Goal: Transaction & Acquisition: Download file/media

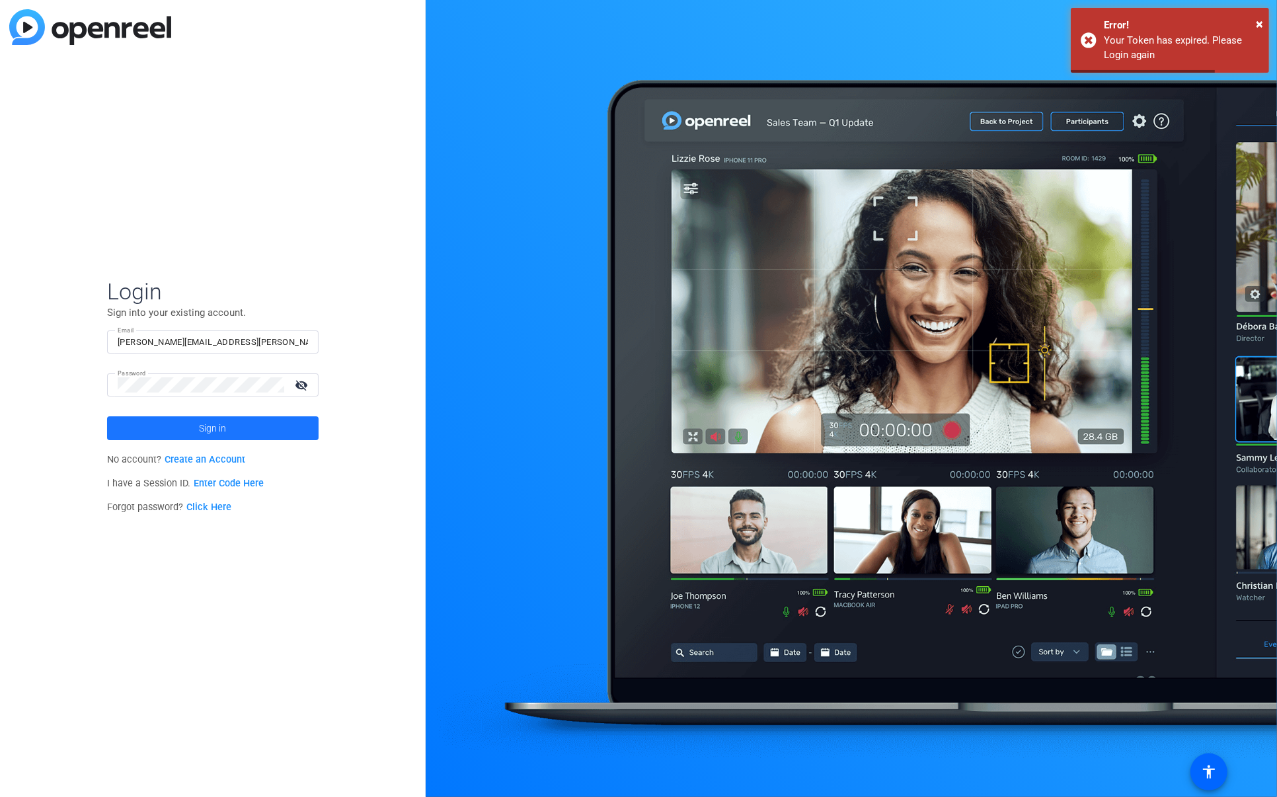
click at [226, 426] on span "Sign in" at bounding box center [212, 428] width 27 height 33
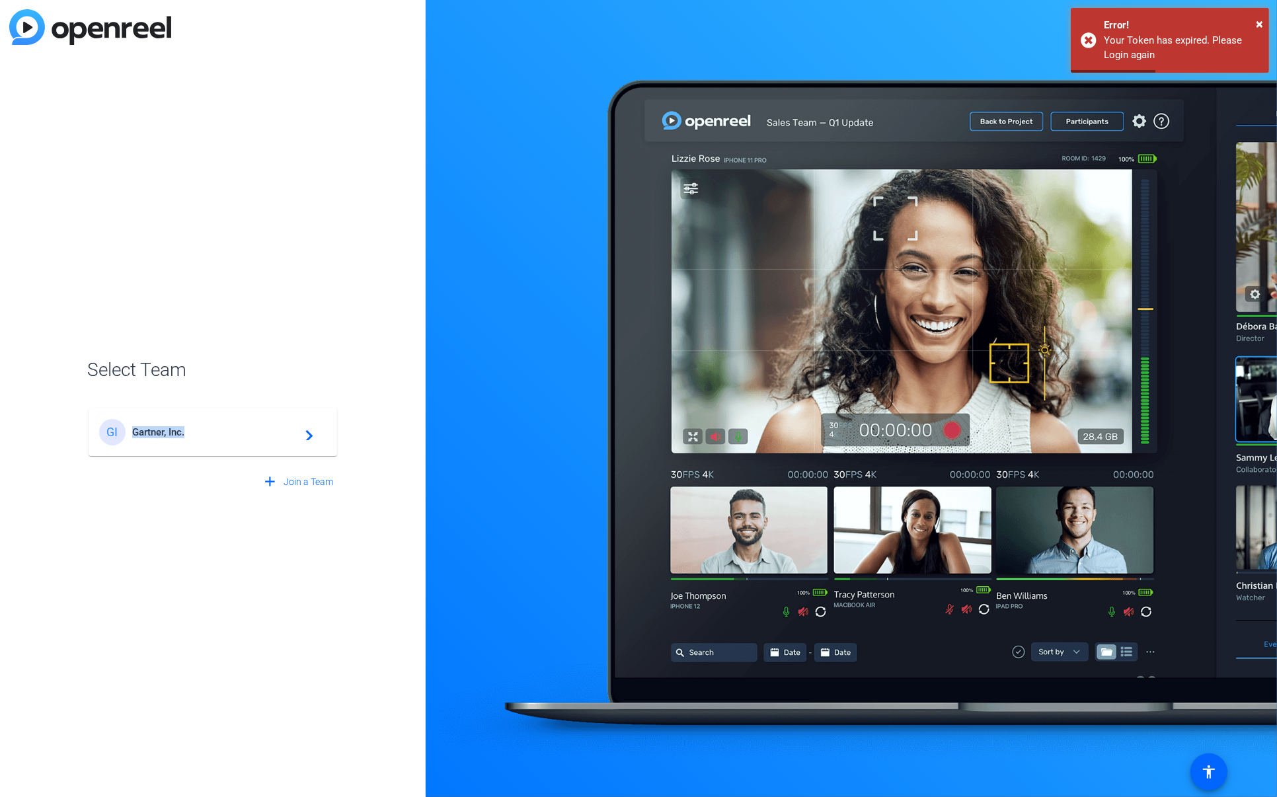
click at [199, 426] on div "GI Gartner, Inc. navigate_next" at bounding box center [212, 432] width 227 height 26
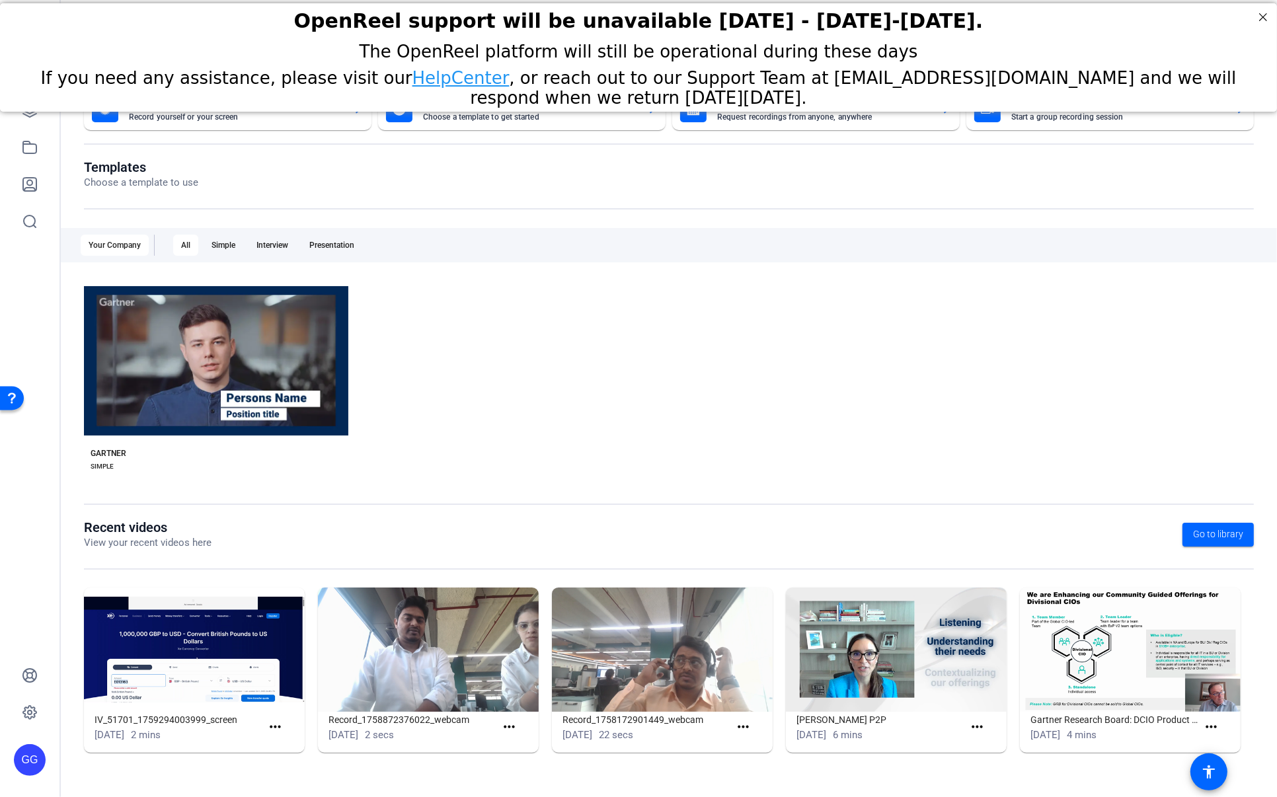
click at [40, 254] on div "GG" at bounding box center [29, 398] width 59 height 797
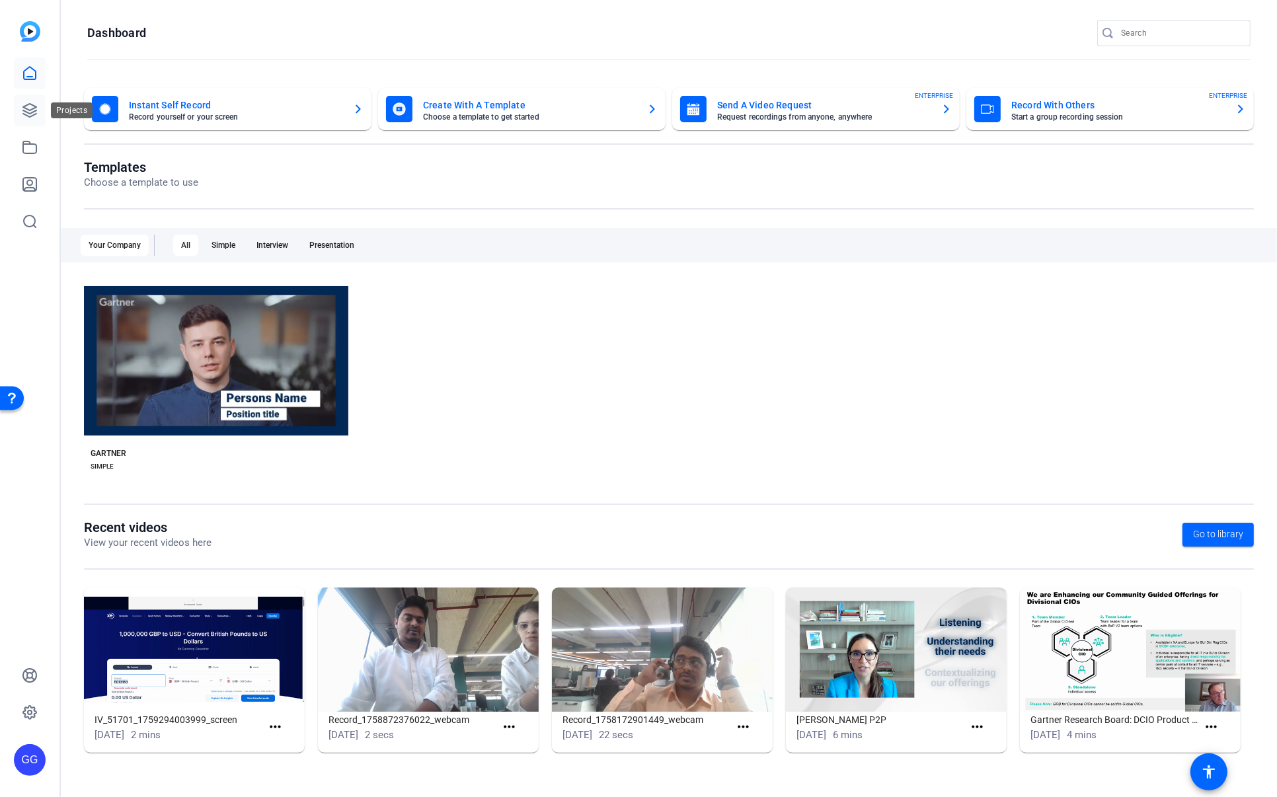
click at [26, 113] on icon at bounding box center [30, 110] width 16 height 16
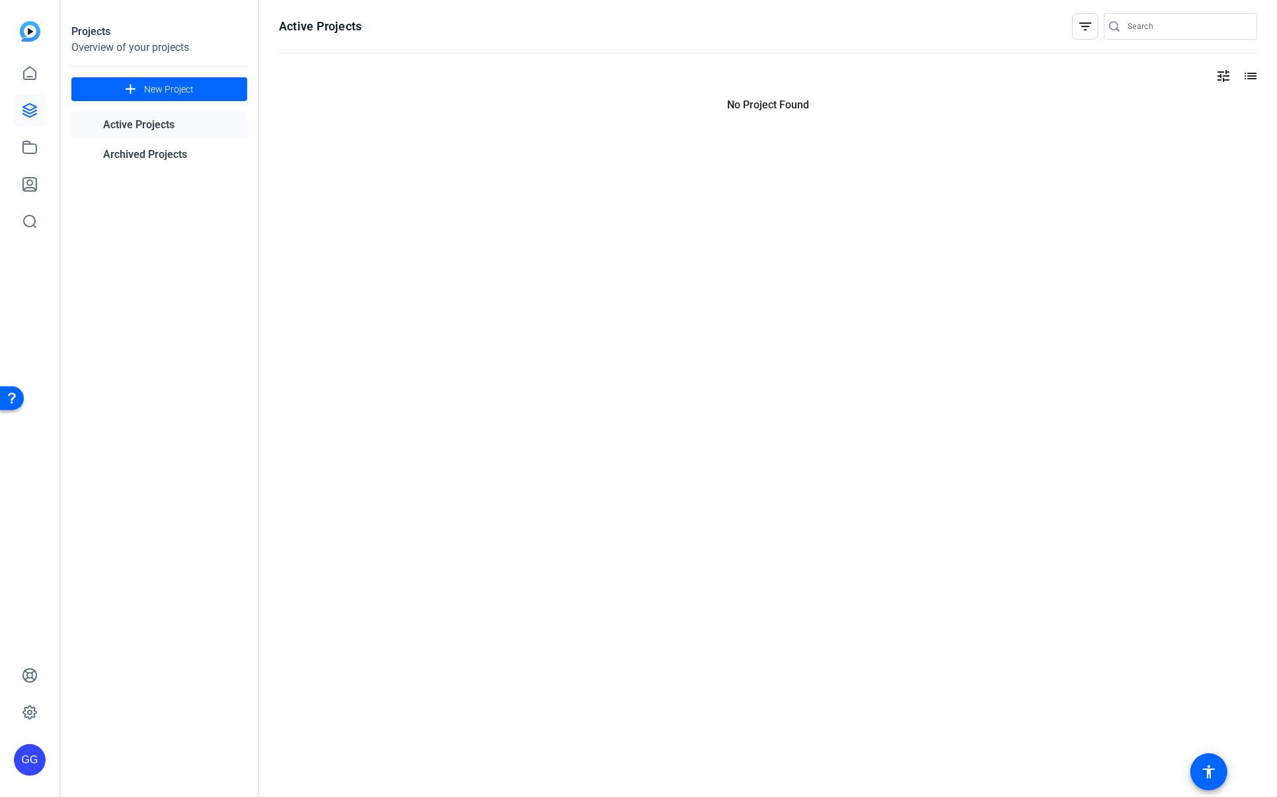
type input "[PERSON_NAME][EMAIL_ADDRESS][PERSON_NAME][PERSON_NAME][DOMAIN_NAME]"
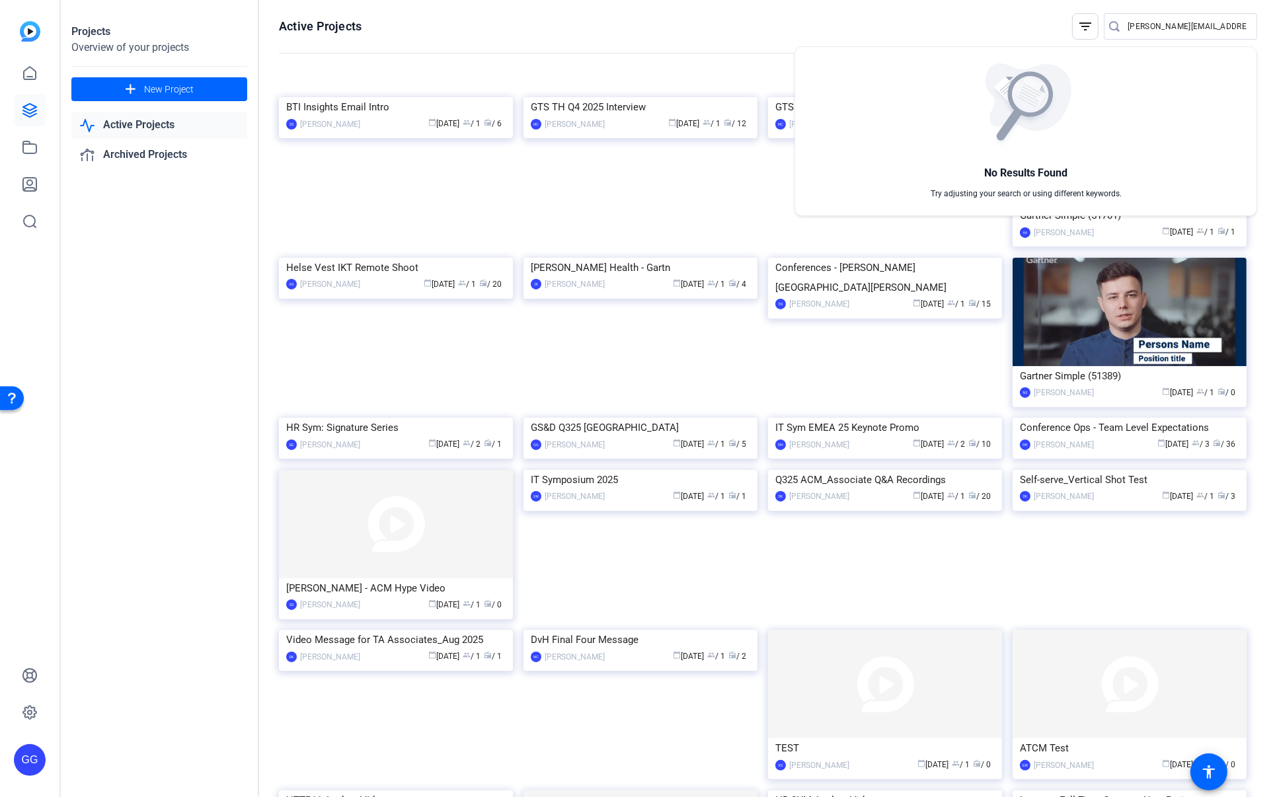
click at [754, 33] on div at bounding box center [638, 398] width 1277 height 797
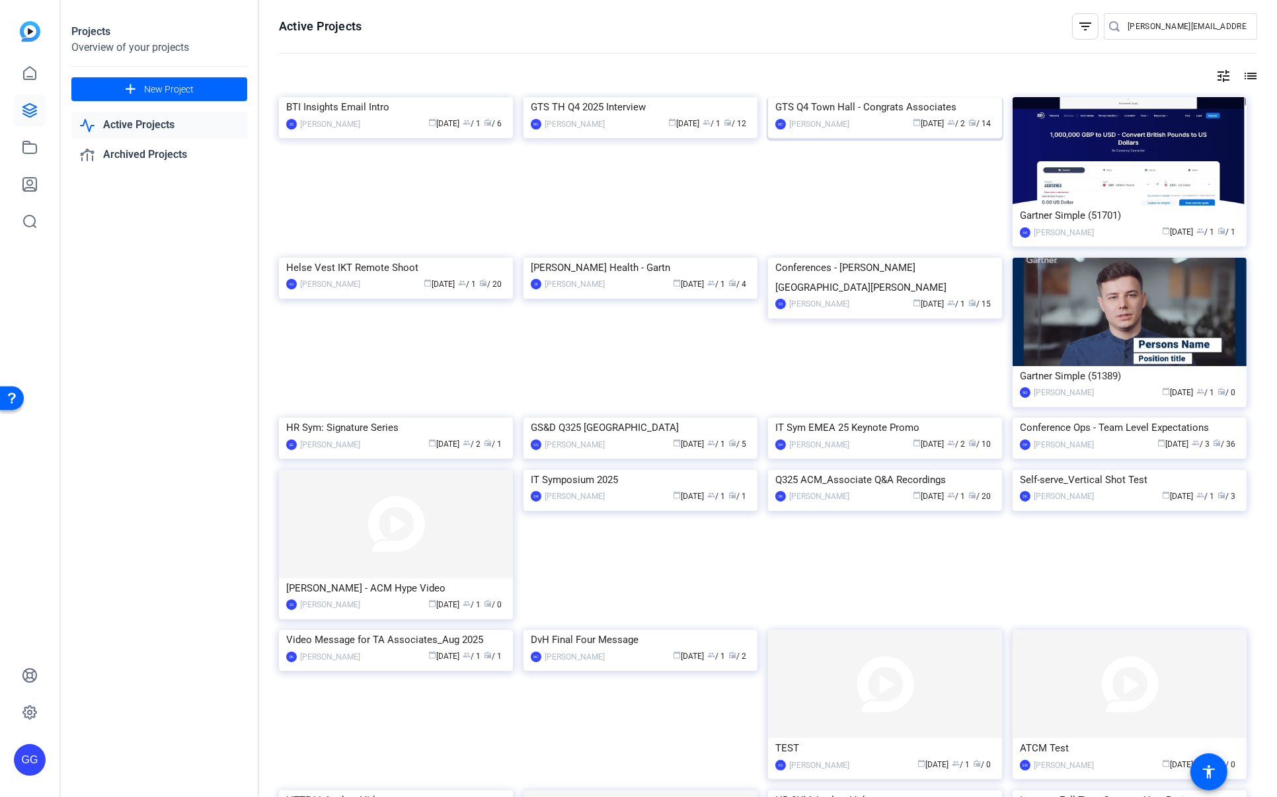
click at [901, 117] on div "GTS Q4 Town Hall - Congrats Associates" at bounding box center [884, 107] width 219 height 20
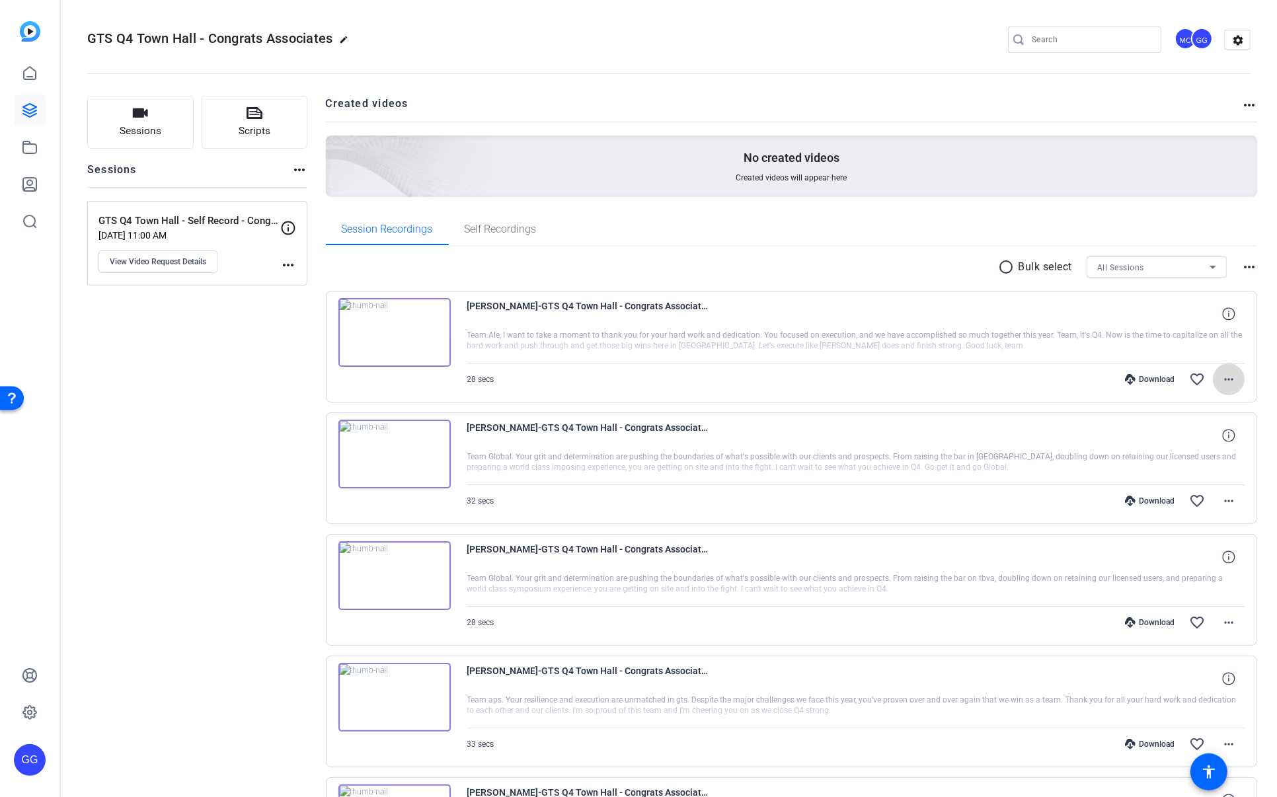
click at [1221, 379] on mat-icon "more_horiz" at bounding box center [1229, 379] width 16 height 16
click at [1194, 443] on span "Download MP4" at bounding box center [1186, 439] width 79 height 16
